Goal: Information Seeking & Learning: Learn about a topic

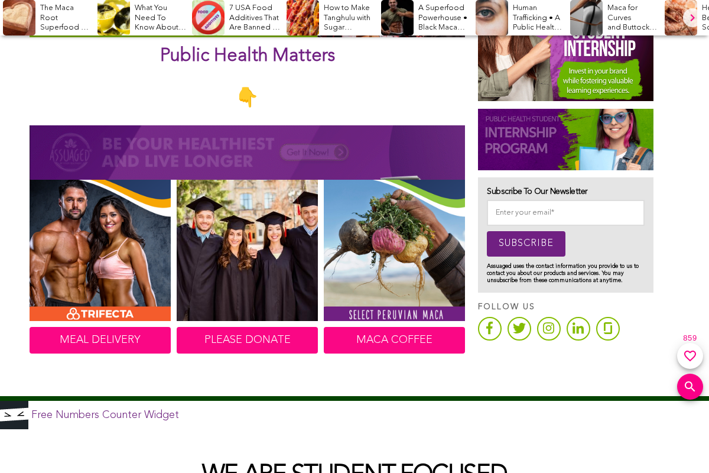
scroll to position [532, 0]
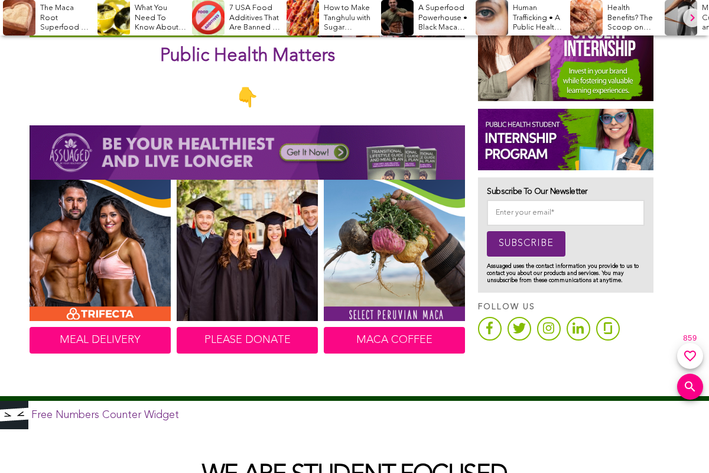
scroll to position [532, 0]
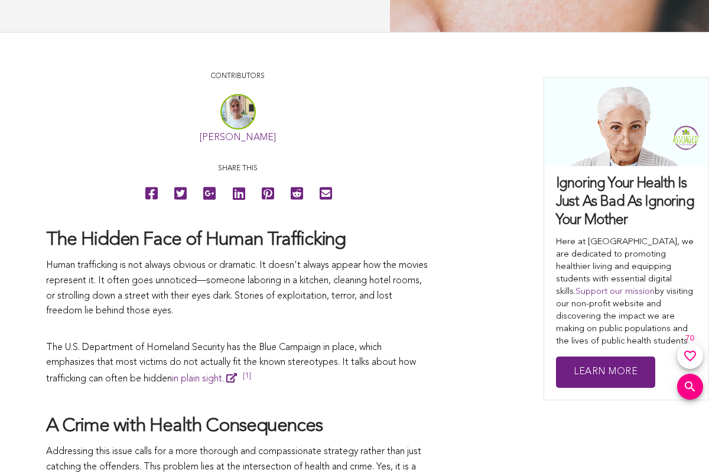
scroll to position [532, 0]
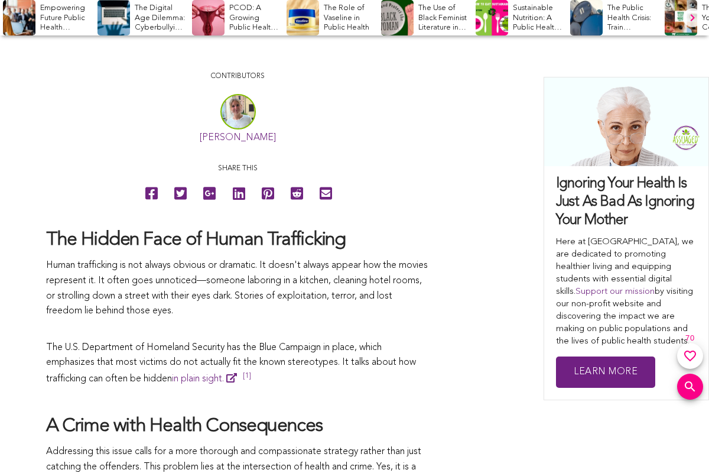
scroll to position [532, 0]
